Goal: Task Accomplishment & Management: Use online tool/utility

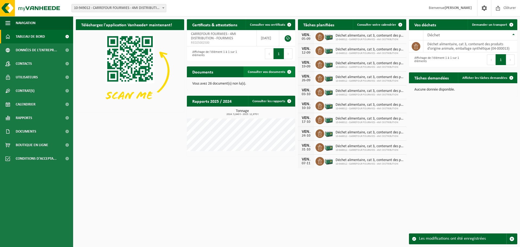
click at [264, 72] on span "Consulter vos documents" at bounding box center [266, 72] width 37 height 4
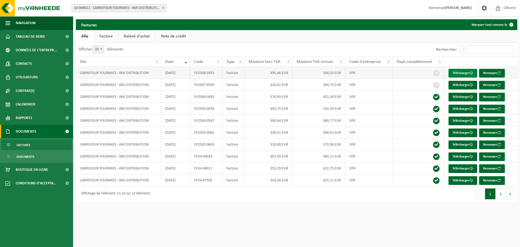
click at [465, 73] on link "Télécharger" at bounding box center [462, 73] width 29 height 9
click at [34, 36] on span "Tableau de bord" at bounding box center [30, 37] width 29 height 14
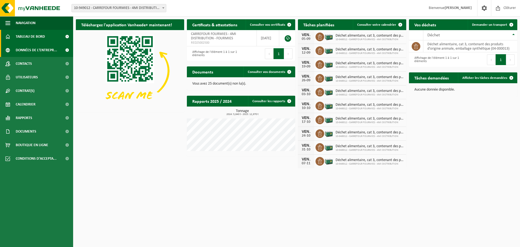
click at [36, 50] on span "Données de l'entrepr..." at bounding box center [36, 50] width 41 height 14
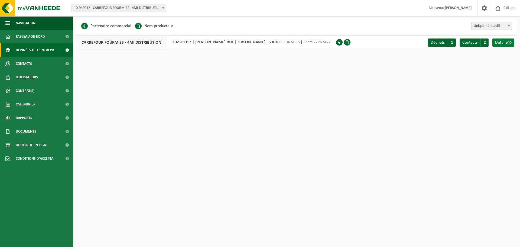
click at [505, 43] on span "Détails" at bounding box center [501, 42] width 12 height 4
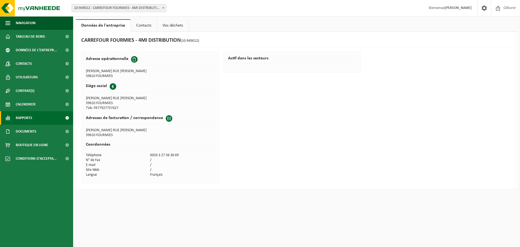
click at [28, 118] on span "Rapports" at bounding box center [24, 118] width 17 height 14
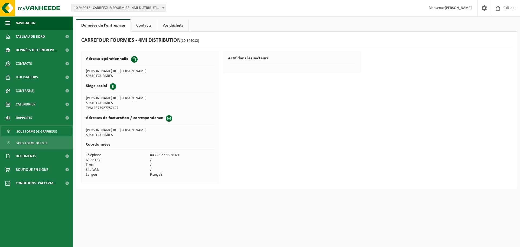
click at [30, 132] on span "Sous forme de graphique" at bounding box center [37, 131] width 40 height 10
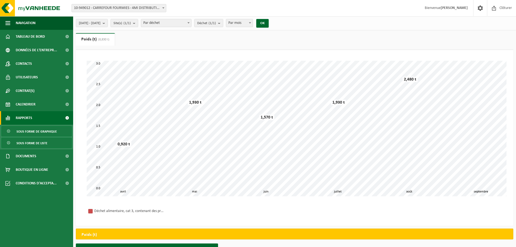
click at [32, 143] on span "Sous forme de liste" at bounding box center [32, 143] width 31 height 10
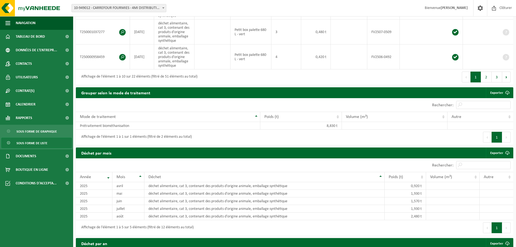
scroll to position [406, 0]
